Goal: Register for event/course

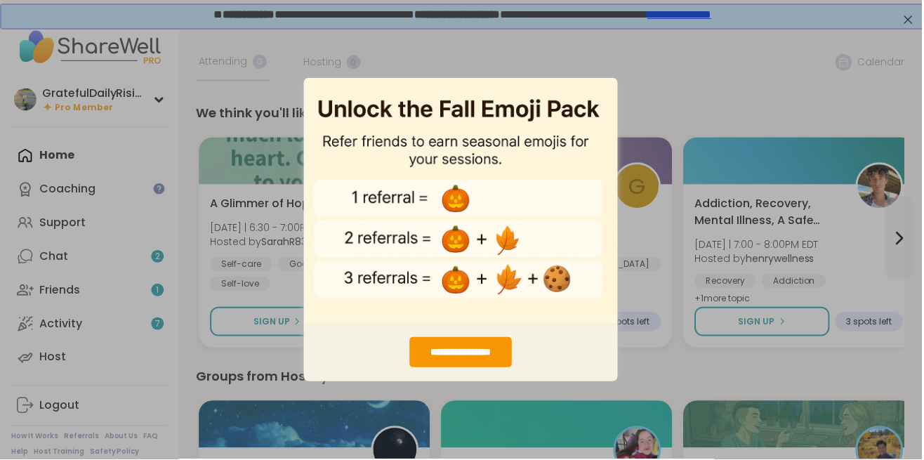
click at [696, 79] on div "**********" at bounding box center [462, 230] width 924 height 460
click at [678, 94] on div "**********" at bounding box center [462, 230] width 924 height 460
click at [771, 113] on div "**********" at bounding box center [462, 230] width 924 height 460
click at [866, 458] on div "**********" at bounding box center [462, 230] width 924 height 460
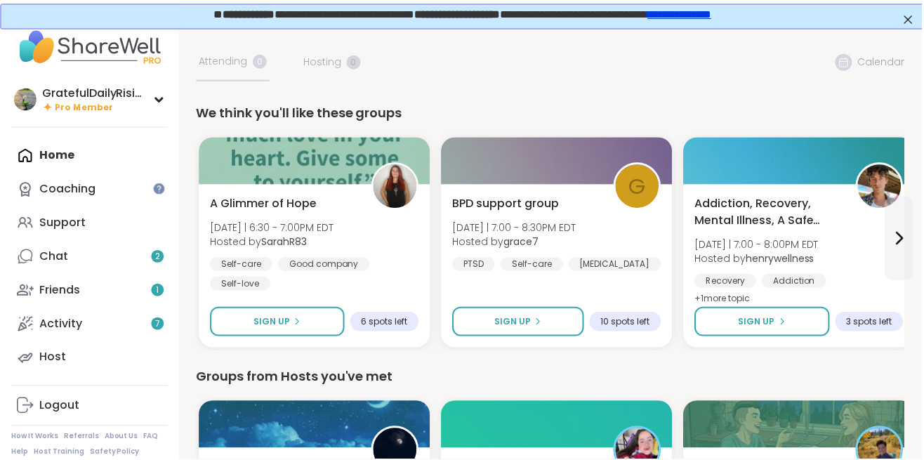
click at [712, 18] on link "**********" at bounding box center [680, 12] width 64 height 11
click at [386, 258] on div "Self-care Good company Self-love" at bounding box center [315, 275] width 209 height 34
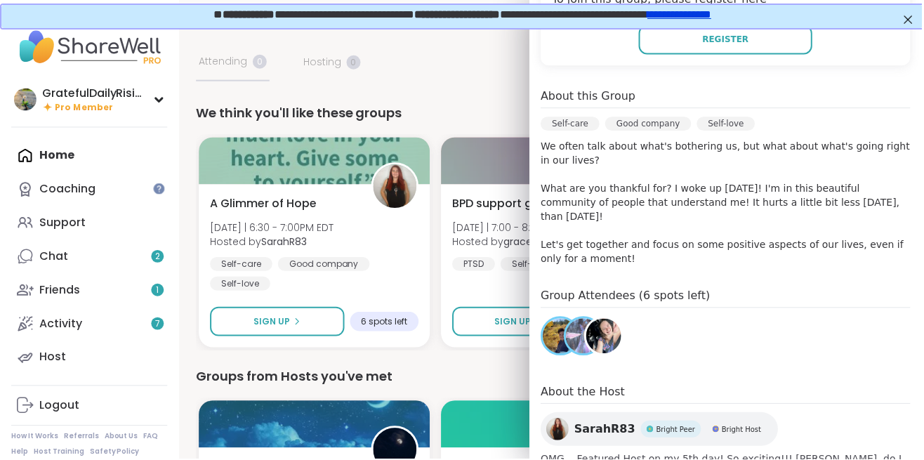
scroll to position [329, 0]
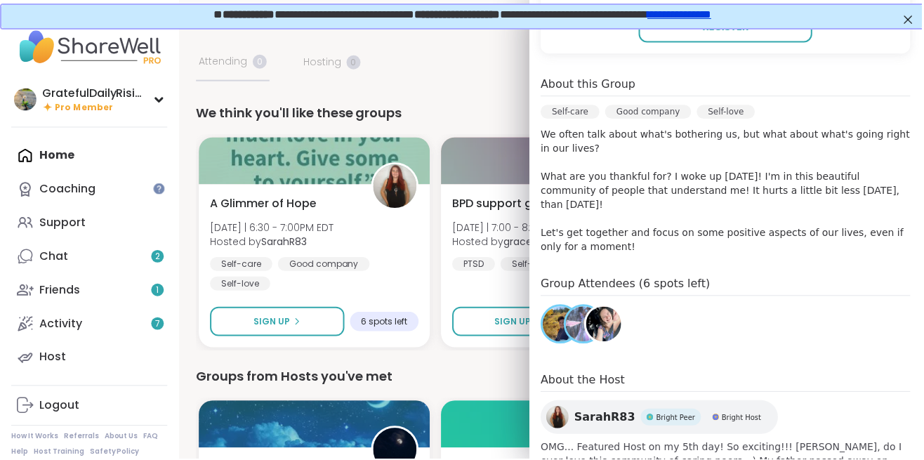
click at [616, 310] on img at bounding box center [605, 325] width 35 height 35
click at [577, 308] on img at bounding box center [584, 325] width 35 height 35
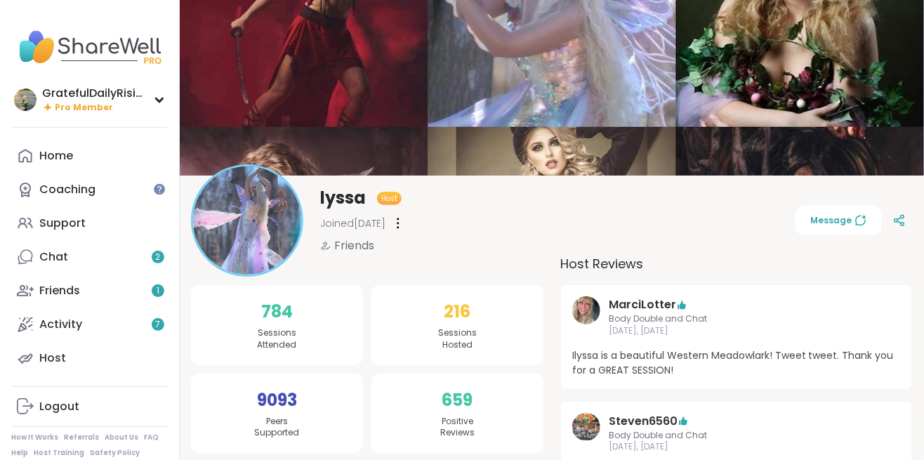
click at [53, 154] on div "Home" at bounding box center [56, 155] width 34 height 15
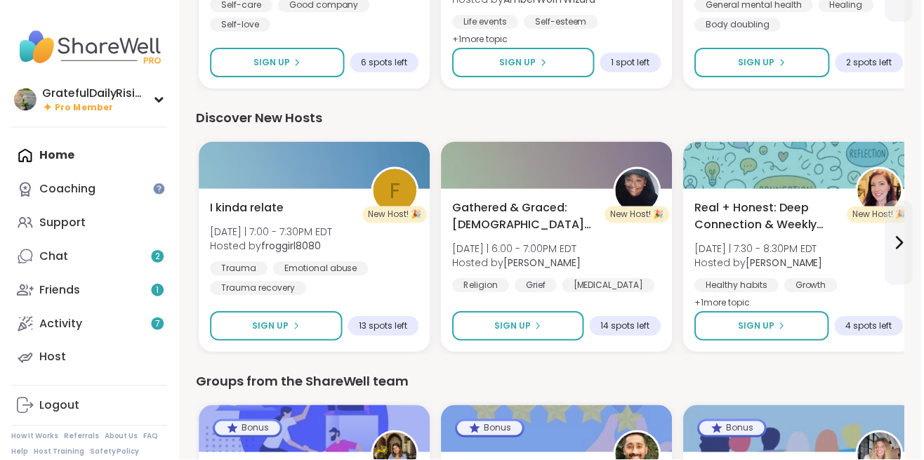
scroll to position [1296, 0]
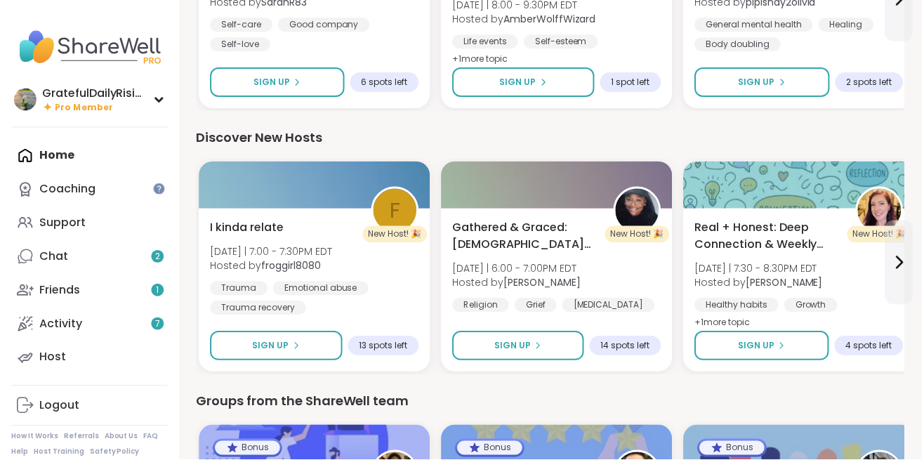
click at [399, 300] on div "Trauma Emotional abuse Trauma recovery" at bounding box center [315, 299] width 209 height 34
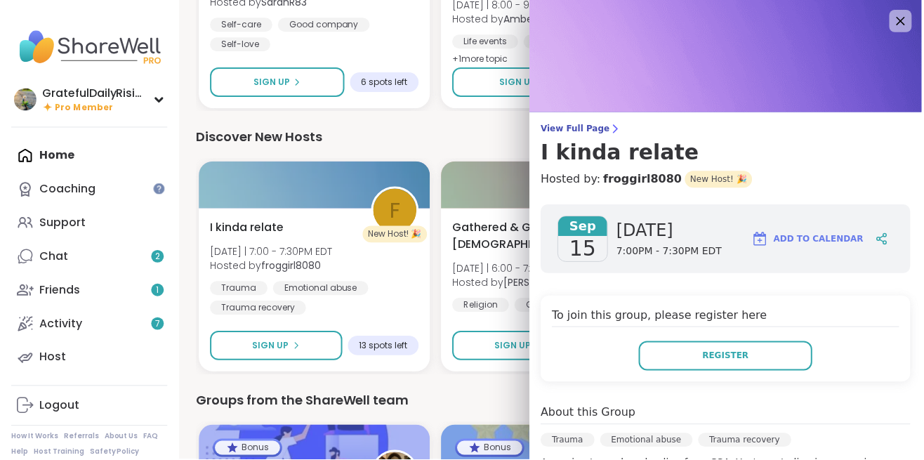
click at [425, 150] on div "Discover New Hosts f New Host! 🎉 I kinda relate Mon 9/15 | 7:00 - 7:30PM EDT Ho…" at bounding box center [552, 251] width 711 height 247
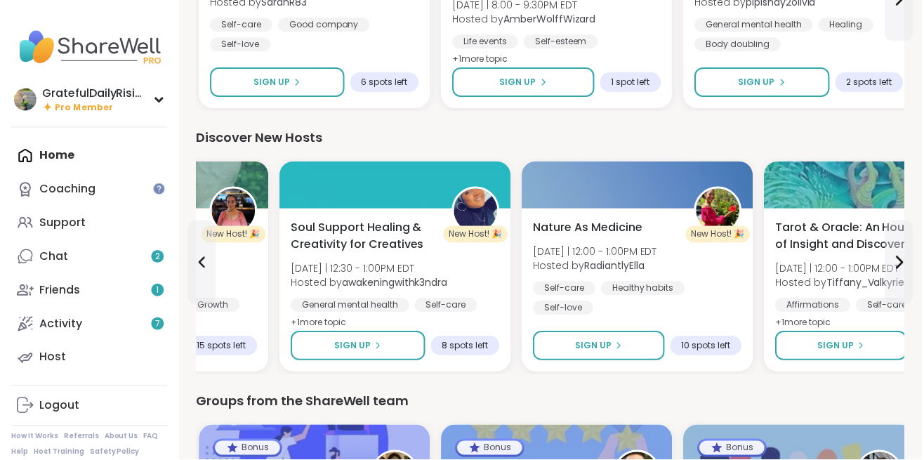
click at [494, 267] on div "Soul Support Healing & Creativity for Creatives Fri 9/19 | 12:30 - 1:00PM EDT H…" at bounding box center [395, 276] width 209 height 112
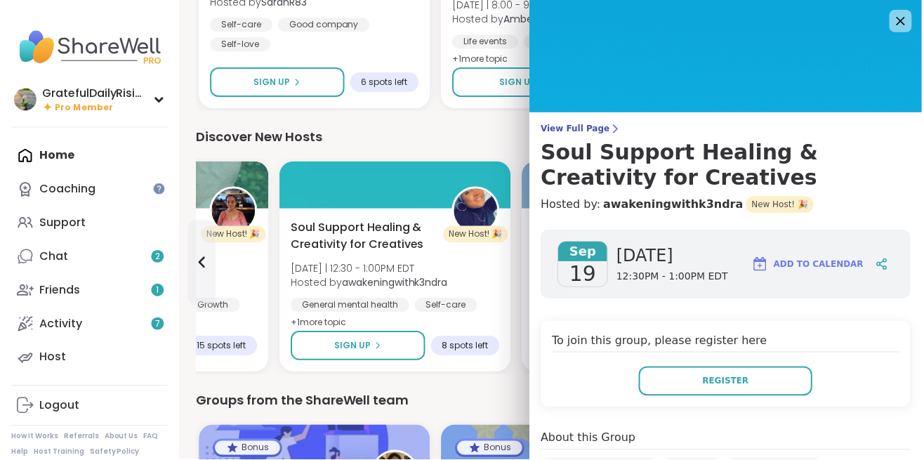
scroll to position [298, 0]
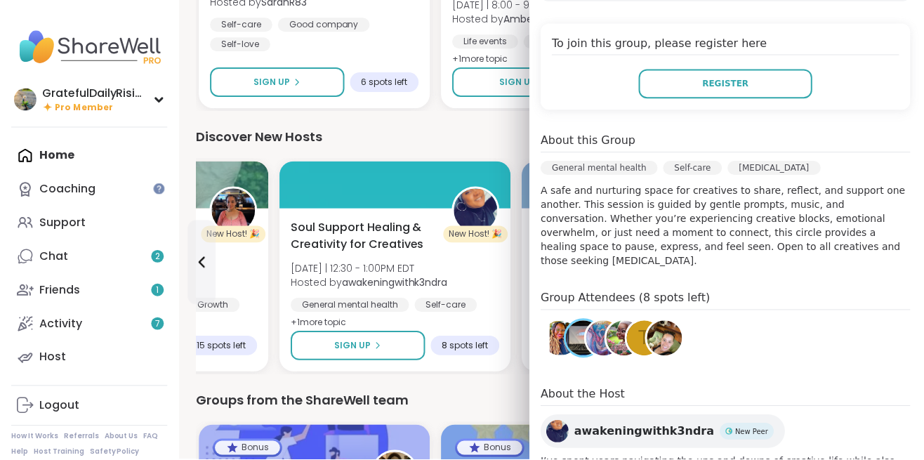
click at [666, 333] on img at bounding box center [666, 339] width 35 height 35
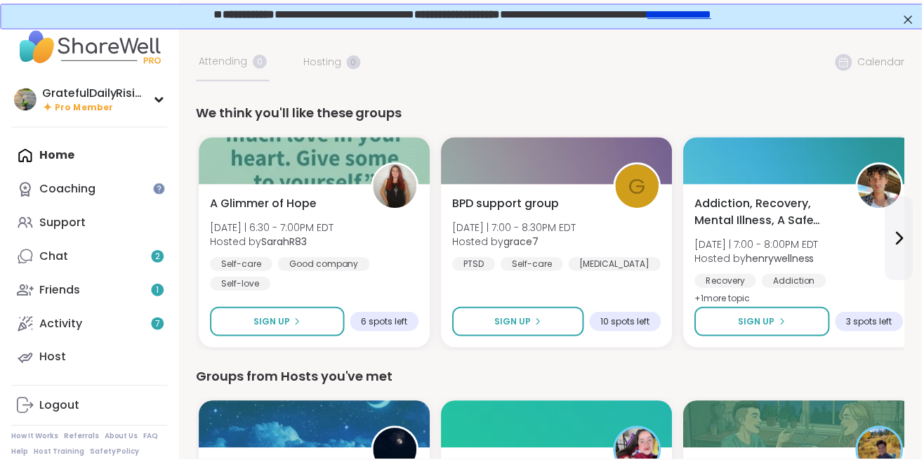
click at [608, 250] on div "BPD support group Fri 9/12 | 7:00 - 8:30PM EDT Hosted by grace7 PTSD Self-care …" at bounding box center [558, 234] width 209 height 76
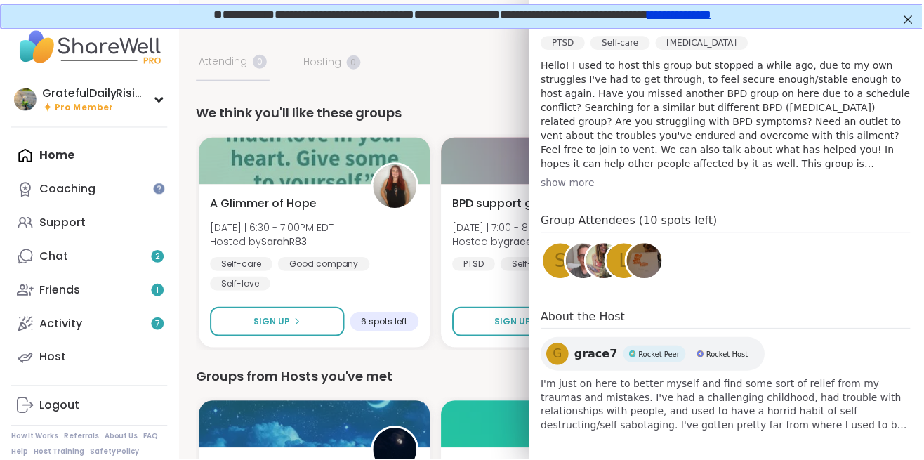
scroll to position [395, 0]
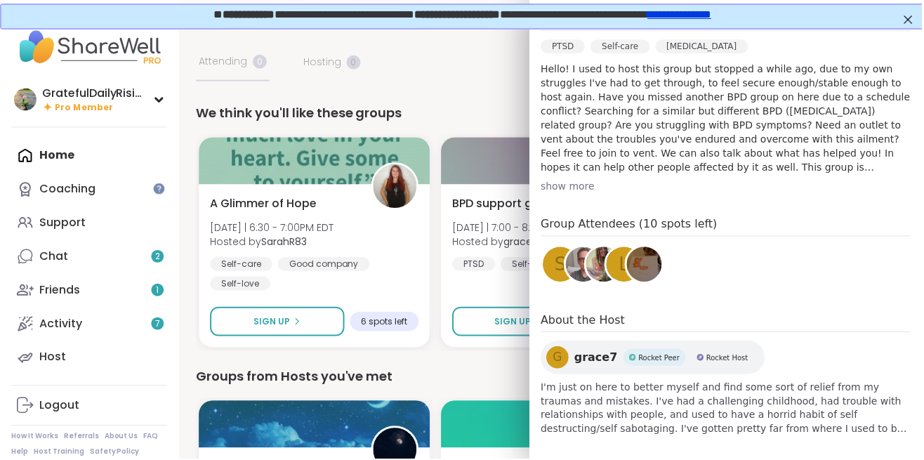
click at [644, 273] on img at bounding box center [645, 264] width 35 height 35
click at [616, 265] on div "L" at bounding box center [625, 264] width 35 height 35
click at [593, 267] on img at bounding box center [605, 264] width 35 height 35
click at [580, 263] on img at bounding box center [584, 264] width 35 height 35
click at [559, 264] on span "s" at bounding box center [562, 264] width 12 height 27
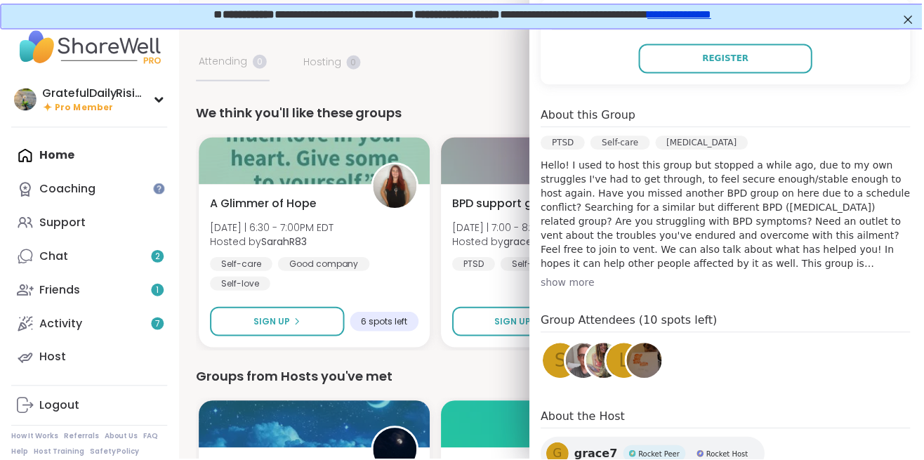
scroll to position [298, 0]
click at [760, 344] on div "Group Attendees (10 spots left) s L" at bounding box center [727, 349] width 371 height 74
click at [565, 286] on div "show more" at bounding box center [727, 283] width 371 height 14
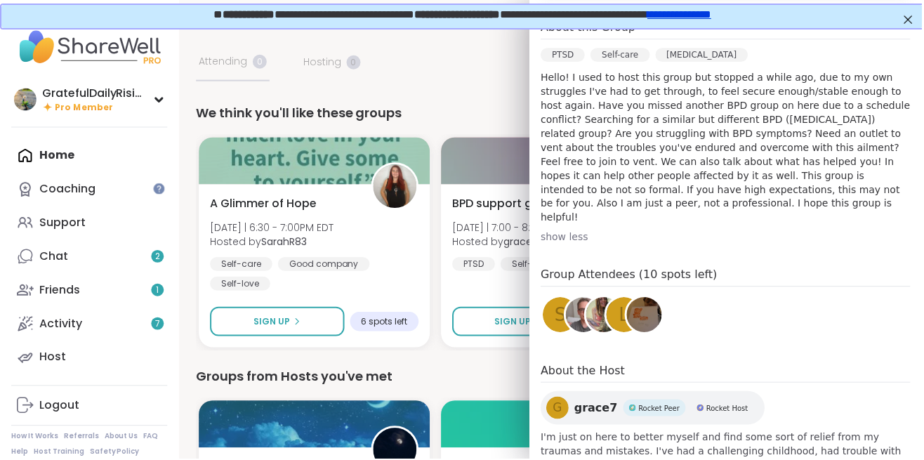
scroll to position [416, 0]
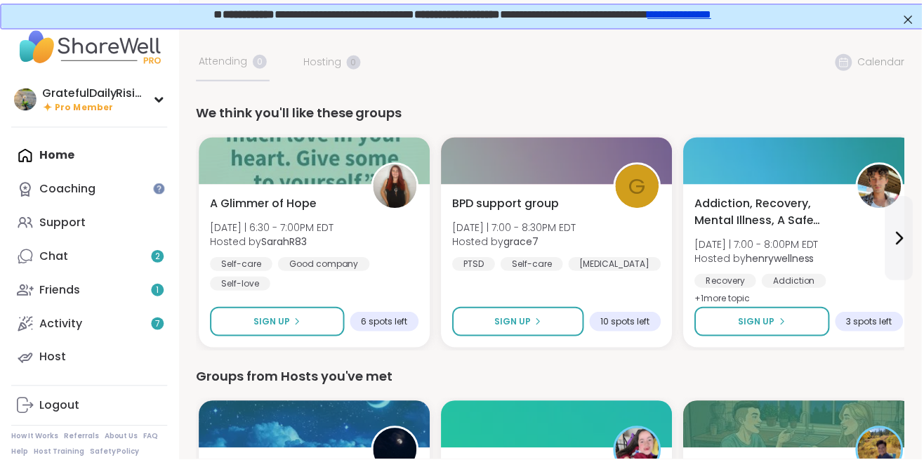
click at [385, 253] on div "A Glimmer of Hope Fri 9/12 | 6:30 - 7:00PM EDT Hosted by SarahR83 Self-care Goo…" at bounding box center [315, 243] width 209 height 95
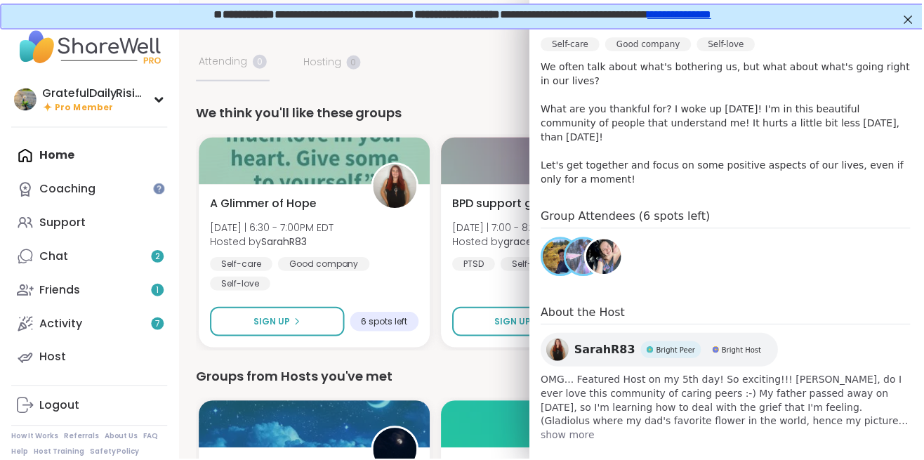
scroll to position [0, 0]
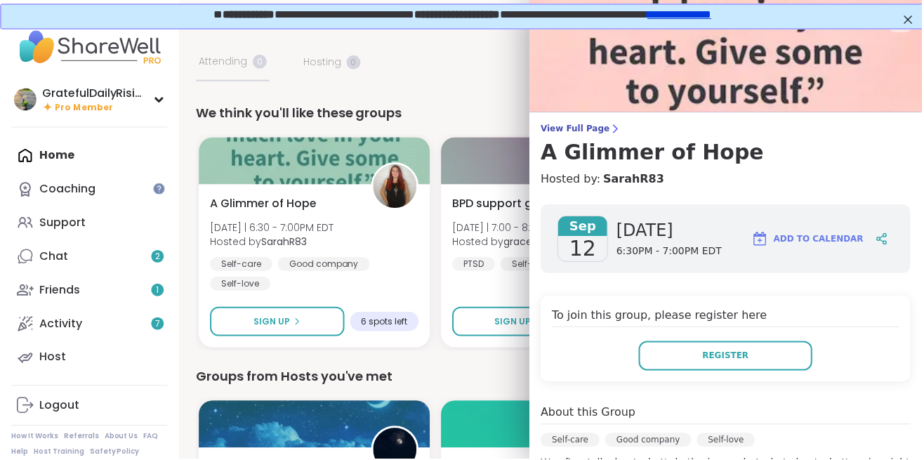
click at [470, 105] on div "We think you'll like these groups" at bounding box center [552, 114] width 711 height 20
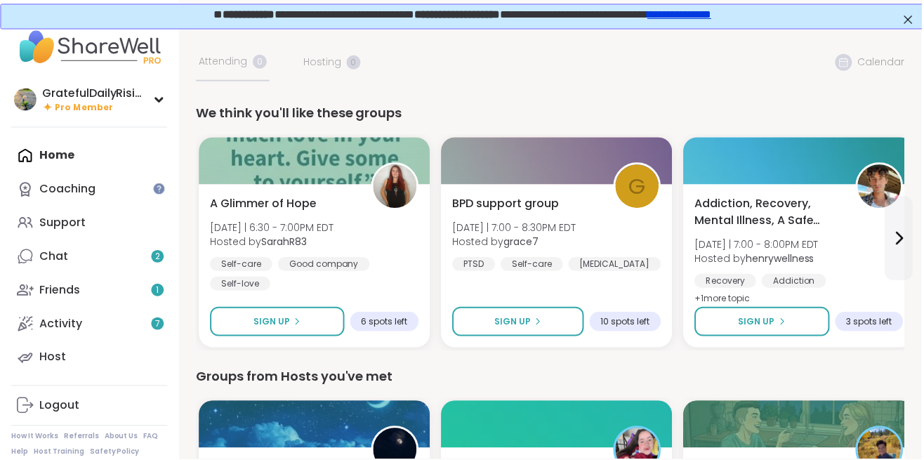
click at [517, 331] on button "Sign Up" at bounding box center [520, 322] width 132 height 29
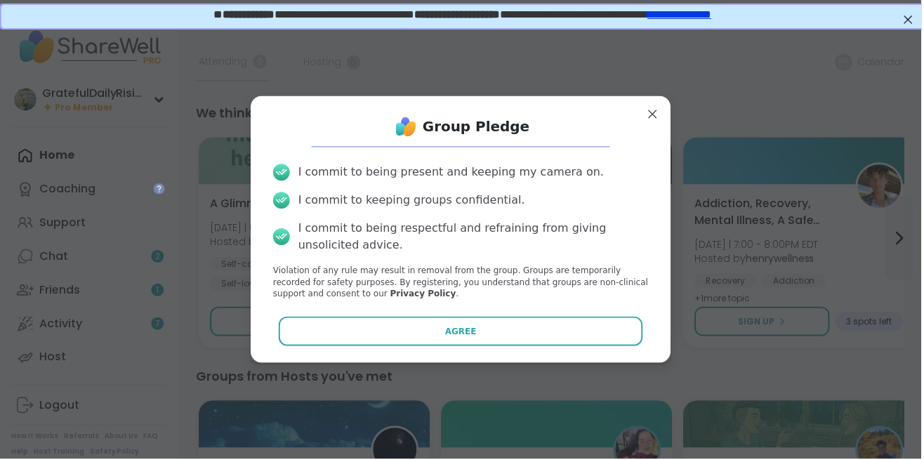
click at [512, 330] on button "Agree" at bounding box center [462, 331] width 366 height 29
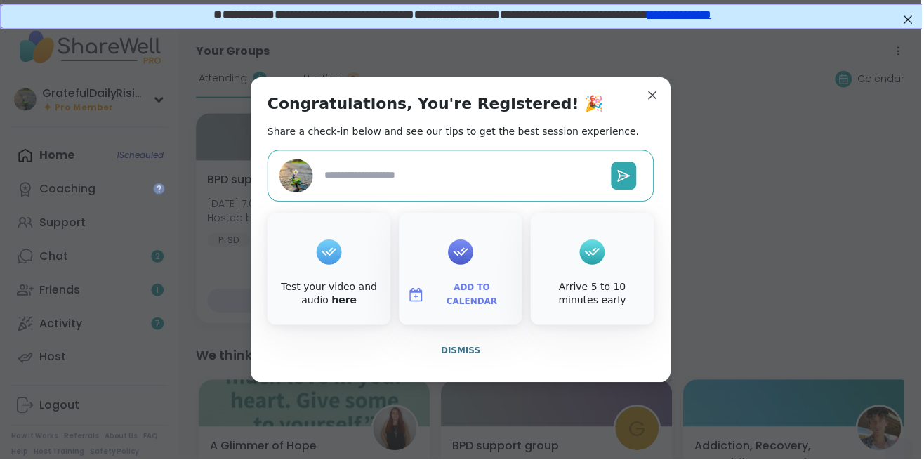
type textarea "*"
click at [467, 298] on span "Add to Calendar" at bounding box center [473, 295] width 84 height 27
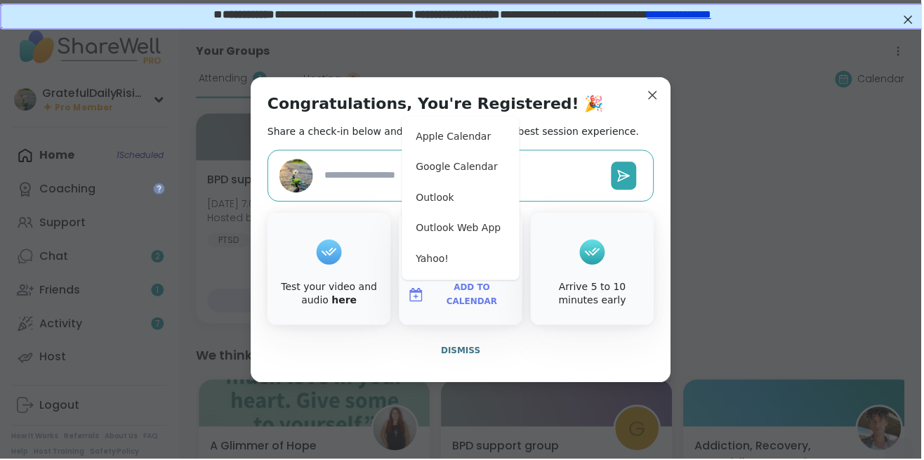
click at [461, 138] on button "Apple Calendar" at bounding box center [462, 137] width 107 height 31
click at [458, 167] on button "Google Calendar" at bounding box center [462, 167] width 107 height 31
